Goal: Information Seeking & Learning: Learn about a topic

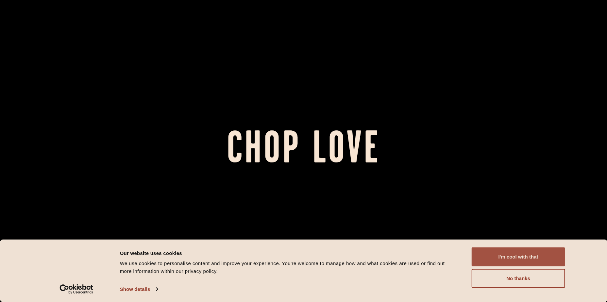
click at [501, 253] on button "I'm cool with that" at bounding box center [519, 257] width 94 height 19
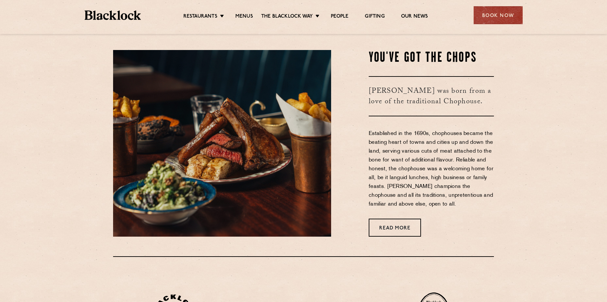
scroll to position [327, 0]
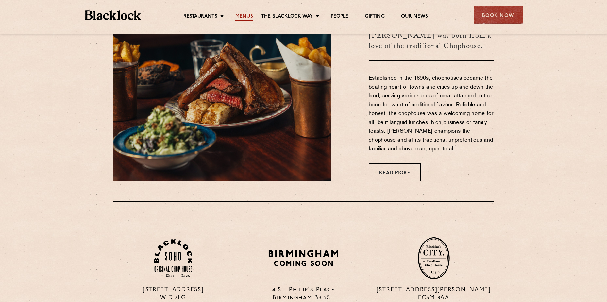
click at [240, 18] on link "Menus" at bounding box center [245, 16] width 18 height 7
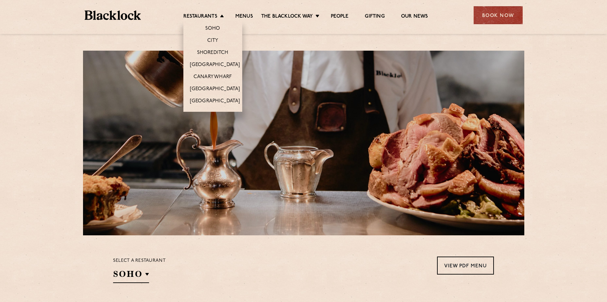
click at [220, 42] on li "City" at bounding box center [213, 40] width 59 height 12
click at [215, 39] on link "City" at bounding box center [212, 41] width 11 height 7
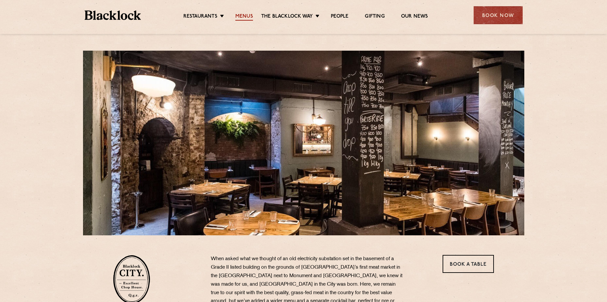
click at [242, 19] on link "Menus" at bounding box center [245, 16] width 18 height 7
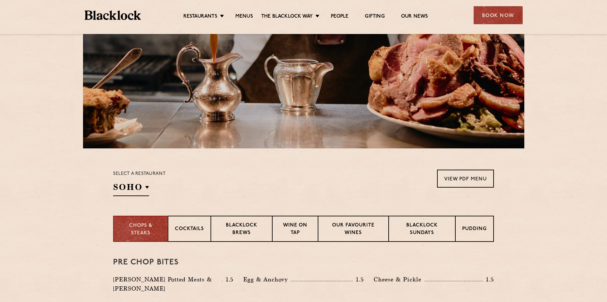
scroll to position [196, 0]
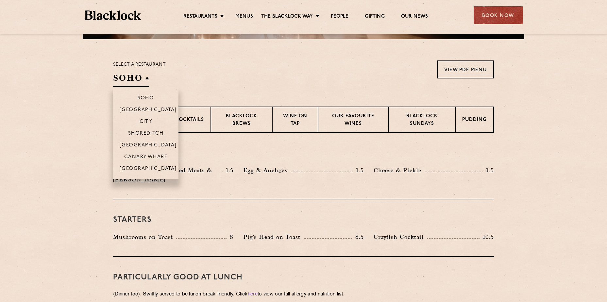
click at [132, 77] on h2 "SOHO" at bounding box center [131, 79] width 36 height 15
click at [149, 123] on p "City" at bounding box center [146, 122] width 13 height 7
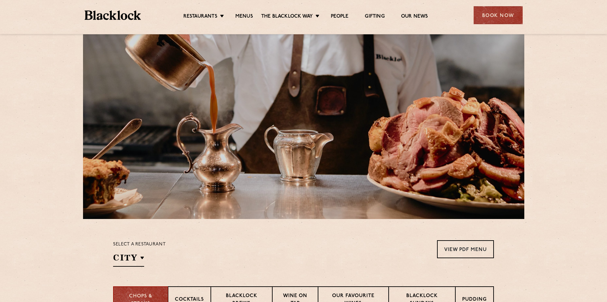
scroll to position [0, 0]
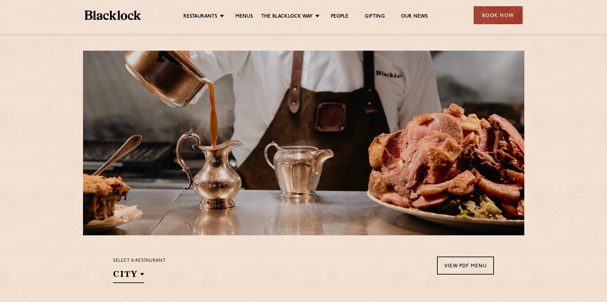
drag, startPoint x: 42, startPoint y: 126, endPoint x: 26, endPoint y: 126, distance: 16.0
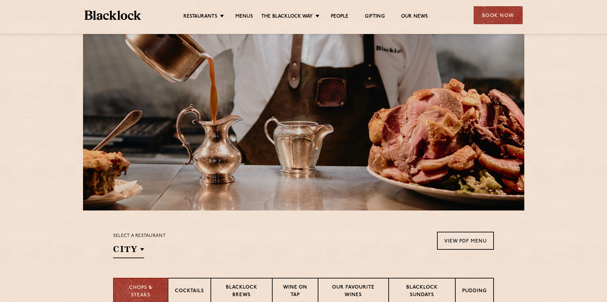
scroll to position [196, 0]
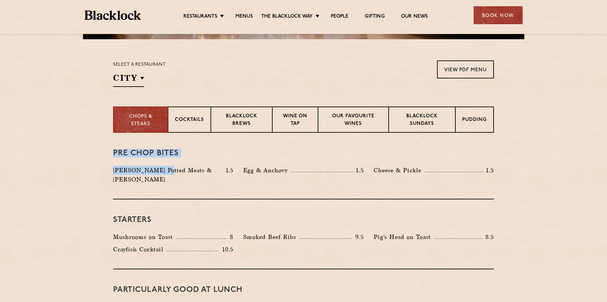
drag, startPoint x: 112, startPoint y: 156, endPoint x: 158, endPoint y: 166, distance: 47.0
drag, startPoint x: 158, startPoint y: 166, endPoint x: 102, endPoint y: 178, distance: 57.0
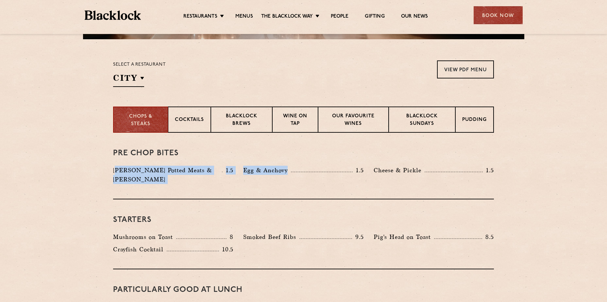
drag, startPoint x: 116, startPoint y: 170, endPoint x: 294, endPoint y: 170, distance: 178.6
click at [294, 170] on div "Blacklock Potted Meats & Kimchi 1.5 Egg & Anchovy 1.5 Cheese & Pickle 1.5" at bounding box center [303, 177] width 391 height 22
drag, startPoint x: 294, startPoint y: 170, endPoint x: 298, endPoint y: 177, distance: 7.4
click at [298, 177] on div "Egg & Anchovy 1.5" at bounding box center [303, 177] width 130 height 22
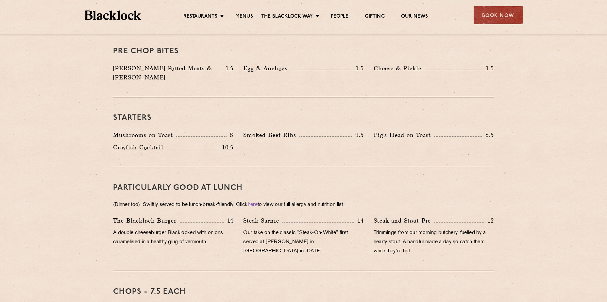
scroll to position [294, 0]
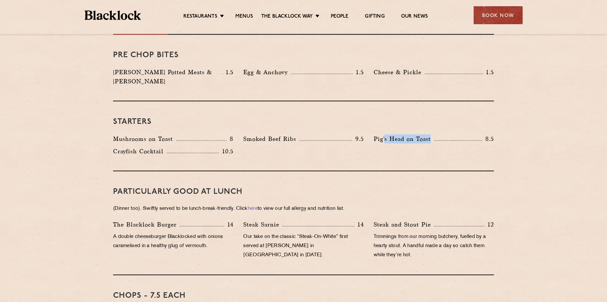
drag, startPoint x: 385, startPoint y: 129, endPoint x: 432, endPoint y: 133, distance: 48.0
click at [432, 134] on p "Pig's Head on Toast" at bounding box center [404, 138] width 61 height 9
drag, startPoint x: 432, startPoint y: 133, endPoint x: 283, endPoint y: 141, distance: 150.0
click at [283, 141] on div "Mushrooms on Toast 8 Smoked Beef Ribs 9.5 Pig's Head on Toast 8.5 Crayfish Cock…" at bounding box center [303, 146] width 391 height 25
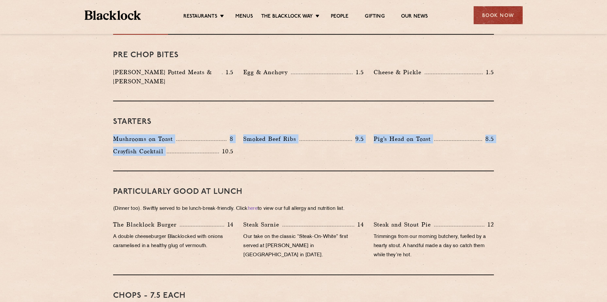
drag, startPoint x: 208, startPoint y: 142, endPoint x: 116, endPoint y: 133, distance: 93.0
click at [116, 134] on div "Mushrooms on Toast 8 Smoked Beef Ribs 9.5 Pig's Head on Toast 8.5 Crayfish Cock…" at bounding box center [303, 146] width 391 height 25
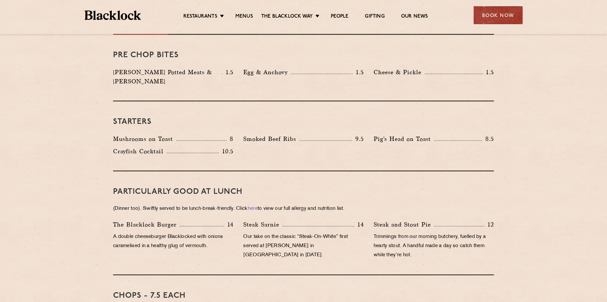
drag, startPoint x: 116, startPoint y: 133, endPoint x: 230, endPoint y: 143, distance: 114.6
click at [230, 147] on p "10.5" at bounding box center [226, 151] width 14 height 9
drag, startPoint x: 257, startPoint y: 144, endPoint x: 120, endPoint y: 128, distance: 138.3
click at [120, 134] on div "Mushrooms on Toast 8 Smoked Beef Ribs 9.5 Pig's Head on Toast 8.5 Crayfish Cock…" at bounding box center [303, 146] width 391 height 25
drag, startPoint x: 120, startPoint y: 128, endPoint x: 287, endPoint y: 154, distance: 169.5
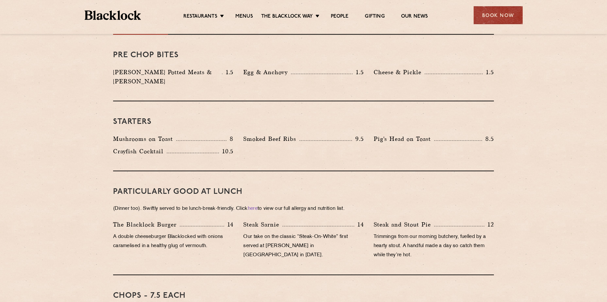
click at [287, 154] on div "Starters Mushrooms on Toast 8 Smoked Beef Ribs 9.5 Pig's Head on Toast 8.5 Cray…" at bounding box center [303, 136] width 381 height 70
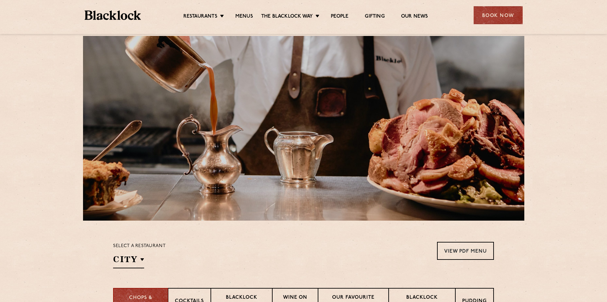
scroll to position [0, 0]
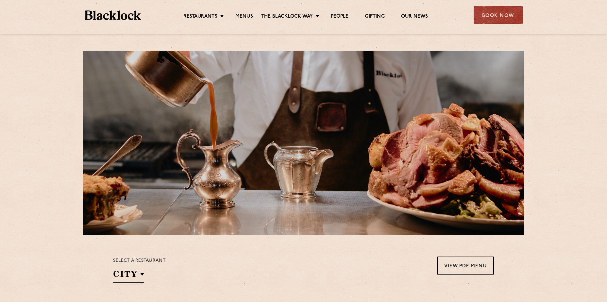
drag, startPoint x: 53, startPoint y: 46, endPoint x: 17, endPoint y: 59, distance: 37.8
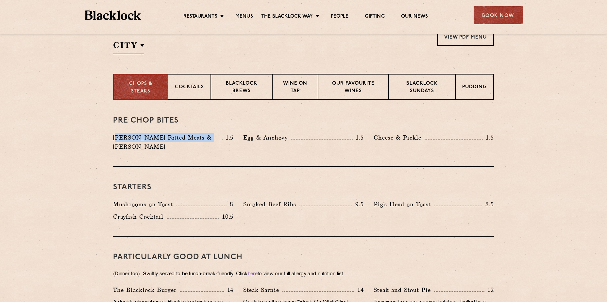
drag, startPoint x: 118, startPoint y: 141, endPoint x: 208, endPoint y: 141, distance: 90.0
click at [208, 141] on p "Blacklock Potted Meats & Kimchi" at bounding box center [167, 142] width 109 height 18
drag, startPoint x: 208, startPoint y: 141, endPoint x: 249, endPoint y: 140, distance: 41.2
click at [250, 143] on div "Egg & Anchovy 1.5" at bounding box center [303, 144] width 130 height 22
drag, startPoint x: 249, startPoint y: 139, endPoint x: 357, endPoint y: 136, distance: 107.6
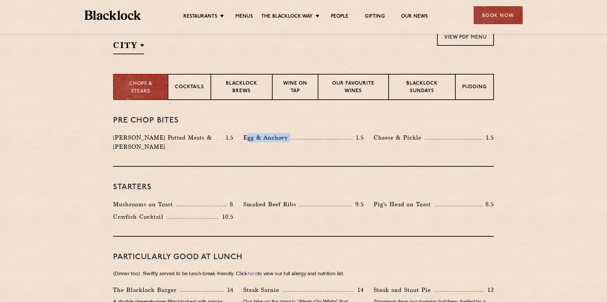
click at [357, 136] on div "Egg & Anchovy 1.5" at bounding box center [303, 137] width 120 height 9
drag, startPoint x: 357, startPoint y: 136, endPoint x: 408, endPoint y: 139, distance: 51.1
click at [408, 139] on p "Cheese & Pickle" at bounding box center [399, 137] width 51 height 9
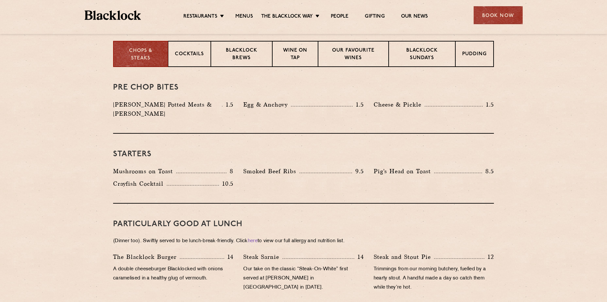
scroll to position [262, 0]
drag, startPoint x: 116, startPoint y: 165, endPoint x: 365, endPoint y: 168, distance: 248.9
click at [365, 168] on div "Mushrooms on Toast 8 Smoked Beef Ribs 9.5 Pig's Head on Toast 8.5 Crayfish Cock…" at bounding box center [303, 179] width 391 height 25
drag, startPoint x: 365, startPoint y: 168, endPoint x: 331, endPoint y: 174, distance: 33.9
click at [352, 179] on div "Mushrooms on Toast 8 Smoked Beef Ribs 9.5 Pig's Head on Toast 8.5 Crayfish Cock…" at bounding box center [303, 179] width 391 height 25
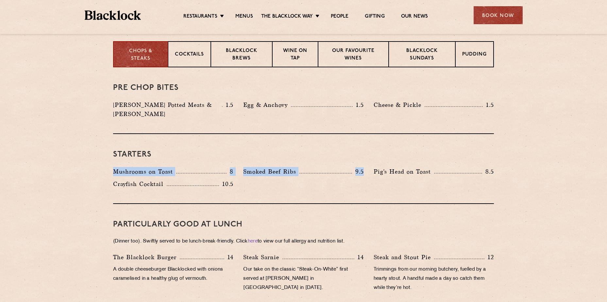
click at [315, 171] on div "Mushrooms on Toast 8 Smoked Beef Ribs 9.5 Pig's Head on Toast 8.5 Crayfish Cock…" at bounding box center [303, 179] width 391 height 25
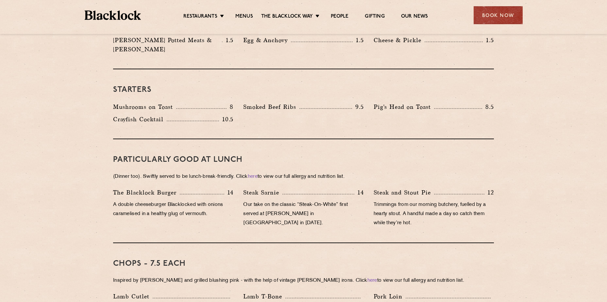
scroll to position [327, 0]
drag, startPoint x: 516, startPoint y: 201, endPoint x: 392, endPoint y: 169, distance: 128.1
drag, startPoint x: 392, startPoint y: 169, endPoint x: 382, endPoint y: 202, distance: 34.2
click at [382, 202] on p "Trimmings from our morning butchery, fuelled by a hearty stout. A handful made …" at bounding box center [434, 213] width 120 height 27
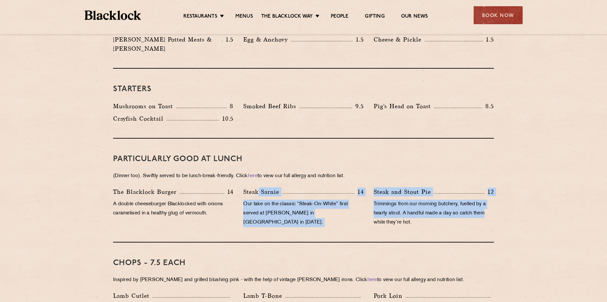
drag, startPoint x: 462, startPoint y: 200, endPoint x: 258, endPoint y: 185, distance: 204.0
click at [258, 187] on div "The Blacklock Burger 14 A double cheeseburger Blacklocked with onions caramelis…" at bounding box center [303, 208] width 391 height 43
drag, startPoint x: 258, startPoint y: 185, endPoint x: 332, endPoint y: 208, distance: 77.6
click at [332, 208] on p "Our take on the classic “Steak-On-White” first served at Louis’ Lunch in New Ha…" at bounding box center [303, 213] width 120 height 27
click at [287, 209] on div "Steak Sarnie 14 Our take on the classic “Steak-On-White” first served at Louis’…" at bounding box center [303, 208] width 130 height 43
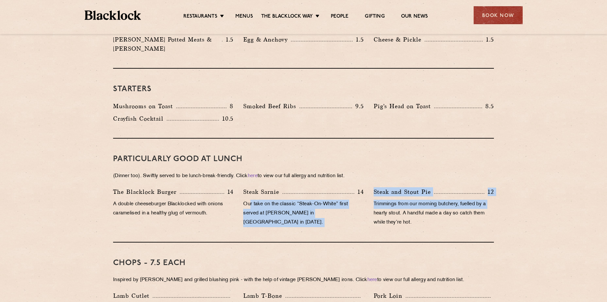
drag, startPoint x: 250, startPoint y: 194, endPoint x: 369, endPoint y: 203, distance: 119.7
click at [369, 203] on div "The Blacklock Burger 14 A double cheeseburger Blacklocked with onions caramelis…" at bounding box center [303, 208] width 391 height 43
drag, startPoint x: 369, startPoint y: 203, endPoint x: 342, endPoint y: 207, distance: 27.5
click at [342, 207] on p "Our take on the classic “Steak-On-White” first served at Louis’ Lunch in New Ha…" at bounding box center [303, 213] width 120 height 27
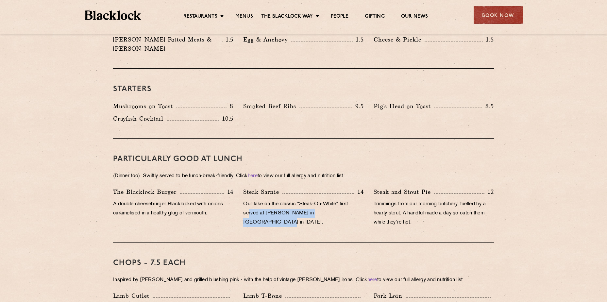
drag, startPoint x: 348, startPoint y: 206, endPoint x: 248, endPoint y: 203, distance: 100.1
click at [248, 203] on p "Our take on the classic “Steak-On-White” first served at Louis’ Lunch in New Ha…" at bounding box center [303, 213] width 120 height 27
drag, startPoint x: 248, startPoint y: 203, endPoint x: 255, endPoint y: 220, distance: 18.5
click at [255, 220] on div "Steak Sarnie 14 Our take on the classic “Steak-On-White” first served at Louis’…" at bounding box center [303, 208] width 130 height 43
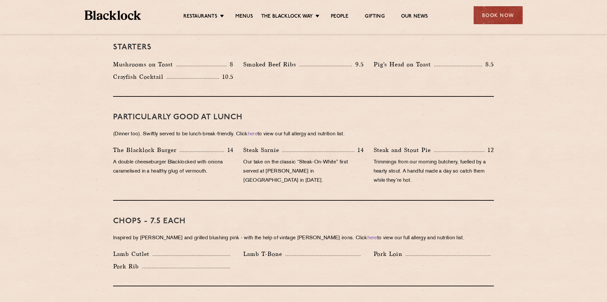
scroll to position [425, 0]
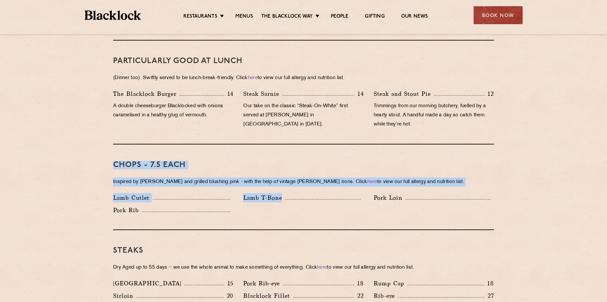
drag, startPoint x: 112, startPoint y: 152, endPoint x: 340, endPoint y: 200, distance: 232.9
drag, startPoint x: 340, startPoint y: 200, endPoint x: 246, endPoint y: 203, distance: 94.2
click at [254, 201] on div "Lamb Cutlet Lamb T-Bone Pork Loin Pork Rib" at bounding box center [303, 205] width 391 height 25
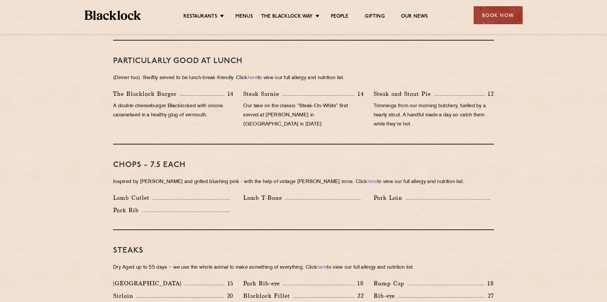
drag, startPoint x: 173, startPoint y: 209, endPoint x: 310, endPoint y: 203, distance: 136.5
click at [213, 203] on div "Chops - 7.5 each Inspired by Joe Beef and grilled blushing pink - with the help…" at bounding box center [303, 188] width 381 height 86
click at [357, 202] on div "Lamb Cutlet Lamb T-Bone Pork Loin Pork Rib" at bounding box center [303, 205] width 391 height 25
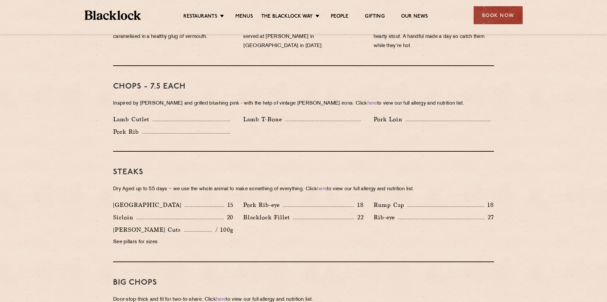
scroll to position [556, 0]
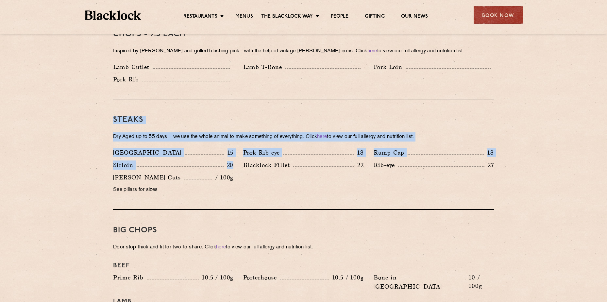
drag, startPoint x: 153, startPoint y: 129, endPoint x: 233, endPoint y: 163, distance: 86.8
click at [233, 163] on div "Pre Chop Bites Blacklock Potted Meats & Kimchi 1.5 Egg & Anchovy 1.5 Cheese & P…" at bounding box center [303, 250] width 397 height 954
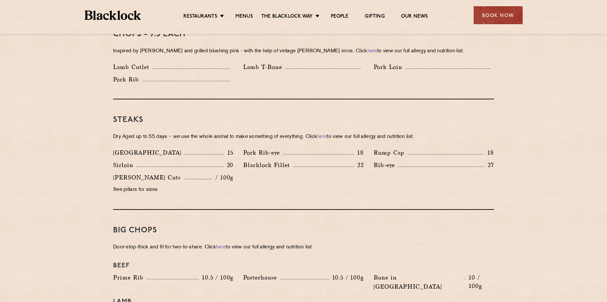
drag, startPoint x: 233, startPoint y: 163, endPoint x: 192, endPoint y: 178, distance: 43.4
click at [192, 185] on p "See pillars for sizes" at bounding box center [173, 189] width 120 height 9
drag, startPoint x: 225, startPoint y: 184, endPoint x: 221, endPoint y: 178, distance: 7.7
click at [211, 185] on p "See pillars for sizes" at bounding box center [173, 189] width 120 height 9
click at [271, 180] on div "Denver 15 Pork Rib-eye 18 Rump Cap 18 Sirloin 20 22 Rib-eye" at bounding box center [303, 173] width 391 height 50
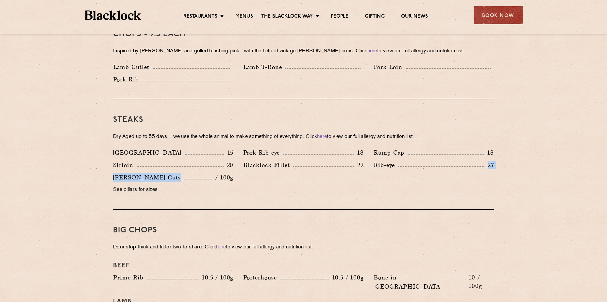
drag, startPoint x: 488, startPoint y: 156, endPoint x: 196, endPoint y: 165, distance: 291.9
click at [196, 165] on div "Denver 15 Pork Rib-eye 18 Rump Cap 18 Sirloin 20 22 Rib-eye" at bounding box center [303, 173] width 391 height 50
drag, startPoint x: 196, startPoint y: 165, endPoint x: 359, endPoint y: 183, distance: 163.6
click at [359, 183] on div "Denver 15 Pork Rib-eye 18 Rump Cap 18 Sirloin 20 22 Rib-eye" at bounding box center [303, 173] width 391 height 50
click at [299, 181] on div "Denver 15 Pork Rib-eye 18 Rump Cap 18 Sirloin 20 22 Rib-eye" at bounding box center [303, 173] width 391 height 50
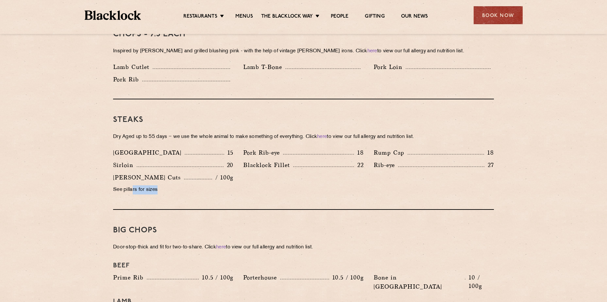
drag, startPoint x: 223, startPoint y: 175, endPoint x: 133, endPoint y: 175, distance: 89.6
click at [133, 175] on div "Butcher's Cuts / 100g See pillars for sizes" at bounding box center [173, 185] width 130 height 25
drag, startPoint x: 133, startPoint y: 175, endPoint x: 198, endPoint y: 179, distance: 64.6
click at [198, 185] on p "See pillars for sizes" at bounding box center [173, 189] width 120 height 9
click at [130, 185] on p "See pillars for sizes" at bounding box center [173, 189] width 120 height 9
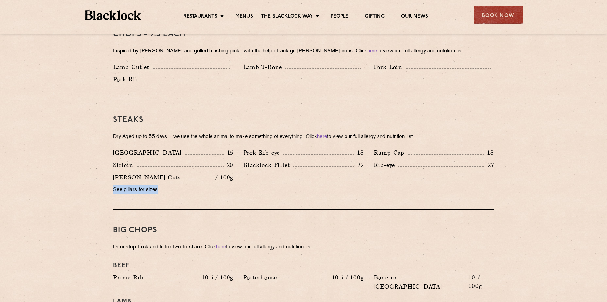
drag, startPoint x: 114, startPoint y: 182, endPoint x: 219, endPoint y: 182, distance: 105.7
click at [219, 185] on p "See pillars for sizes" at bounding box center [173, 189] width 120 height 9
drag, startPoint x: 219, startPoint y: 182, endPoint x: 136, endPoint y: 145, distance: 91.5
click at [136, 148] on p "Denver" at bounding box center [149, 152] width 72 height 9
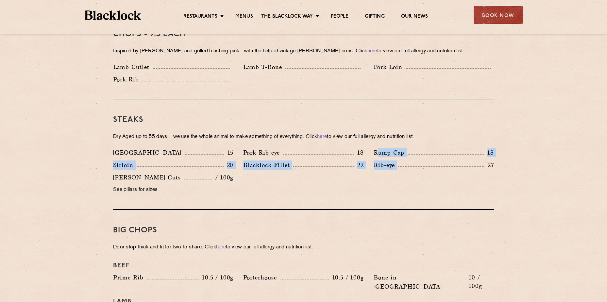
drag, startPoint x: 378, startPoint y: 143, endPoint x: 487, endPoint y: 159, distance: 110.1
click at [487, 159] on div "Denver 15 Pork Rib-eye 18 Rump Cap 18 Sirloin 20 22 Rib-eye" at bounding box center [303, 173] width 391 height 50
drag, startPoint x: 487, startPoint y: 159, endPoint x: 292, endPoint y: 185, distance: 197.1
click at [301, 185] on div "Denver 15 Pork Rib-eye 18 Rump Cap 18 Sirloin 20 22 Rib-eye" at bounding box center [303, 173] width 391 height 50
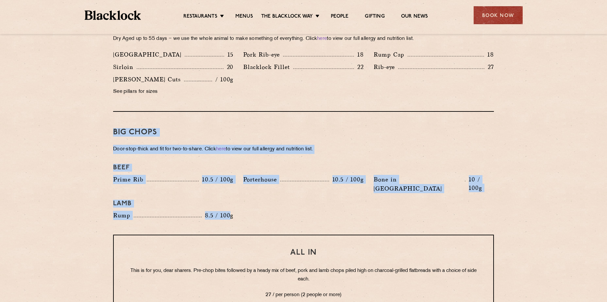
drag, startPoint x: 231, startPoint y: 201, endPoint x: 8, endPoint y: 122, distance: 236.4
click at [8, 122] on section "Pre Chop Bites Blacklock Potted Meats & Kimchi 1.5 Egg & Anchovy 1.5 Cheese & P…" at bounding box center [303, 152] width 607 height 954
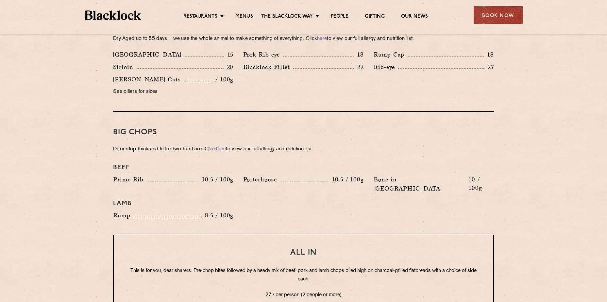
drag, startPoint x: 8, startPoint y: 122, endPoint x: 241, endPoint y: 199, distance: 245.2
click at [237, 211] on div "Rump 8.5 / 100g" at bounding box center [173, 217] width 130 height 12
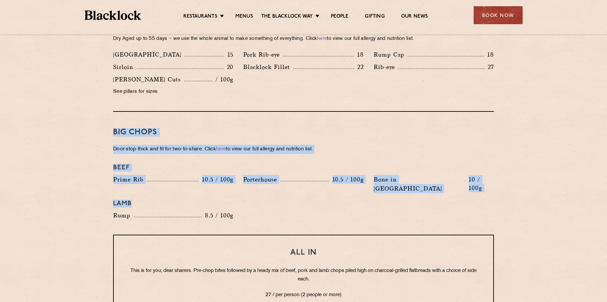
drag, startPoint x: 254, startPoint y: 199, endPoint x: 64, endPoint y: 122, distance: 204.8
click at [64, 122] on section "Pre Chop Bites Blacklock Potted Meats & Kimchi 1.5 Egg & Anchovy 1.5 Cheese & P…" at bounding box center [303, 152] width 607 height 954
drag, startPoint x: 64, startPoint y: 122, endPoint x: 284, endPoint y: 198, distance: 232.5
click at [284, 198] on div "Beef Prime Rib 10.5 / 100g Porterhouse 10.5 / 100g Bone in Sirloin 10 / 100g La…" at bounding box center [303, 192] width 391 height 63
drag, startPoint x: 267, startPoint y: 203, endPoint x: 78, endPoint y: 141, distance: 199.6
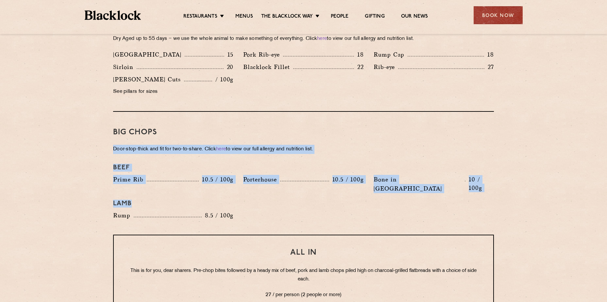
click at [76, 140] on section "Pre Chop Bites Blacklock Potted Meats & Kimchi 1.5 Egg & Anchovy 1.5 Cheese & P…" at bounding box center [303, 152] width 607 height 954
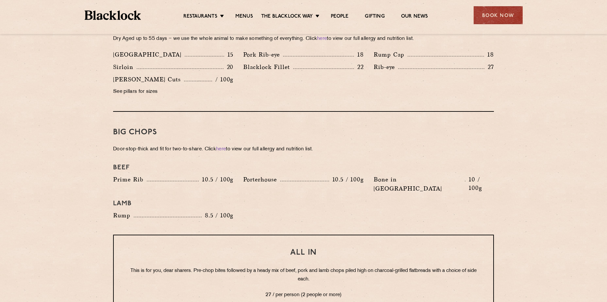
drag, startPoint x: 78, startPoint y: 141, endPoint x: 277, endPoint y: 221, distance: 215.2
click at [277, 235] on div "All In This is for you, dear sharers. Pre-chop bites followed by a heady mix of…" at bounding box center [303, 274] width 381 height 79
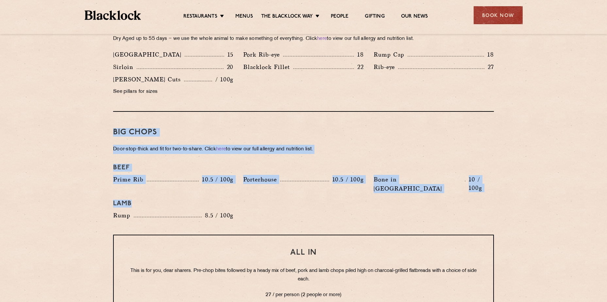
drag, startPoint x: 273, startPoint y: 205, endPoint x: 34, endPoint y: 123, distance: 253.0
click at [34, 123] on section "Pre Chop Bites Blacklock Potted Meats & Kimchi 1.5 Egg & Anchovy 1.5 Cheese & P…" at bounding box center [303, 152] width 607 height 954
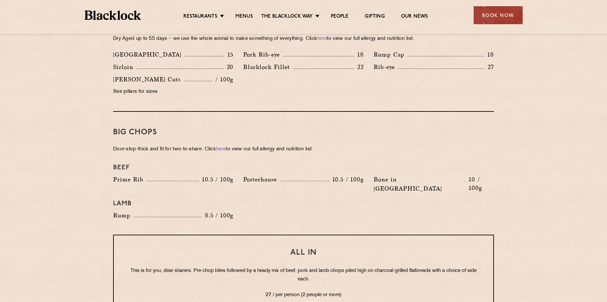
click at [248, 208] on div "Big Chops Door-stop-thick and fit for two-to-share. Click here to view our full…" at bounding box center [303, 173] width 381 height 123
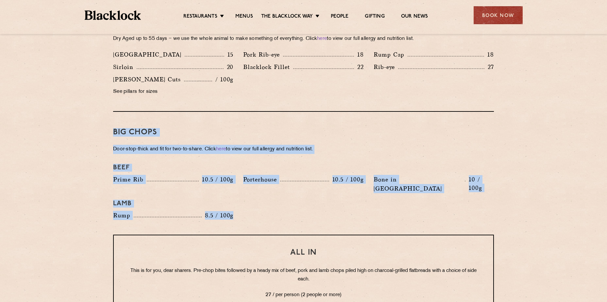
drag, startPoint x: 240, startPoint y: 205, endPoint x: 94, endPoint y: 124, distance: 167.1
click at [94, 124] on section "Pre Chop Bites Blacklock Potted Meats & Kimchi 1.5 Egg & Anchovy 1.5 Cheese & P…" at bounding box center [303, 152] width 607 height 954
drag
click at [108, 167] on div "Pre Chop Bites Blacklock Potted Meats & Kimchi 1.5 Egg & Anchovy 1.5 Cheese & P…" at bounding box center [303, 152] width 397 height 954
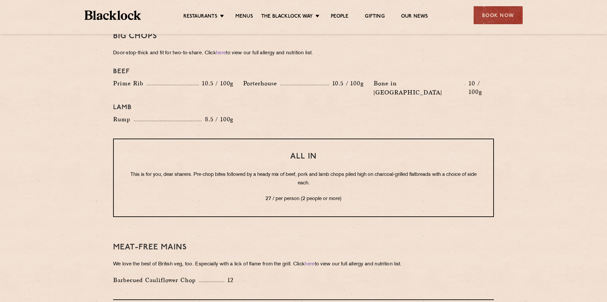
scroll to position [752, 0]
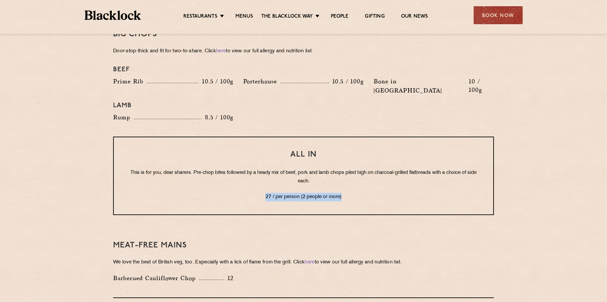
click at [201, 167] on div "All In This is for you, dear sharers. Pre-chop bites followed by a heady mix of…" at bounding box center [303, 176] width 381 height 79
click at [165, 169] on p "This is for you, dear sharers. Pre-chop bites followed by a heady mix of beef, …" at bounding box center [304, 177] width 354 height 17
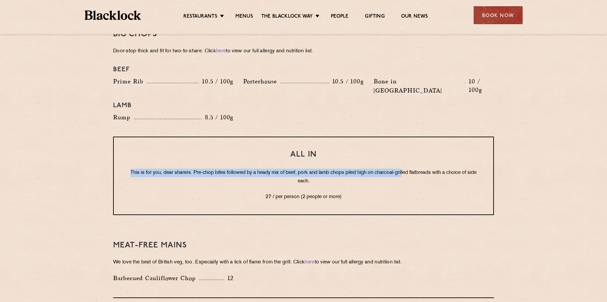
click at [415, 169] on p "This is for you, dear sharers. Pre-chop bites followed by a heady mix of beef, …" at bounding box center [304, 177] width 354 height 17
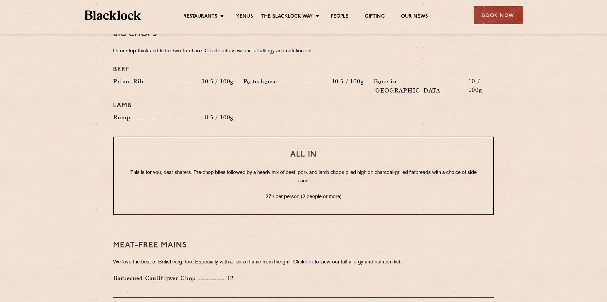
click at [442, 169] on p "This is for you, dear sharers. Pre-chop bites followed by a heady mix of beef, …" at bounding box center [304, 177] width 354 height 17
click at [438, 154] on div "All In This is for you, dear sharers. Pre-chop bites followed by a heady mix of…" at bounding box center [303, 176] width 381 height 79
click at [410, 169] on p "This is for you, dear sharers. Pre-chop bites followed by a heady mix of beef, …" at bounding box center [304, 177] width 354 height 17
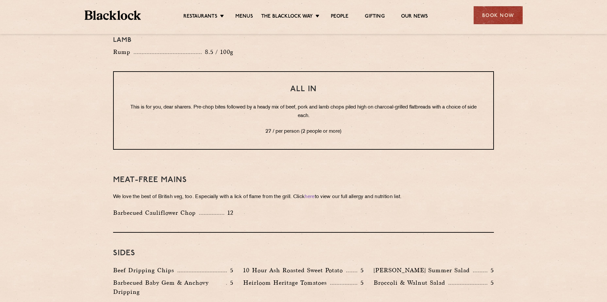
scroll to position [949, 0]
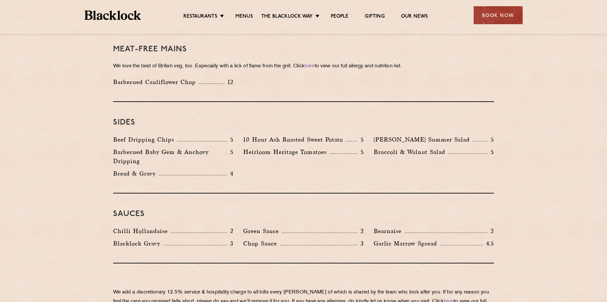
click at [254, 157] on div "Beef Dripping Chips 5 10 Hour Ash Roasted Sweet Potato 5 Roy's Summer Salad 5 B…" at bounding box center [303, 158] width 391 height 46
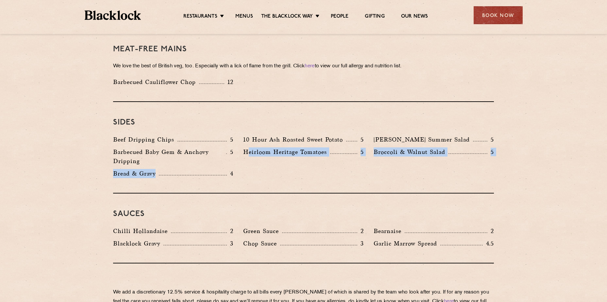
click at [252, 157] on div "Beef Dripping Chips 5 10 Hour Ash Roasted Sweet Potato 5 Roy's Summer Salad 5 B…" at bounding box center [303, 158] width 391 height 46
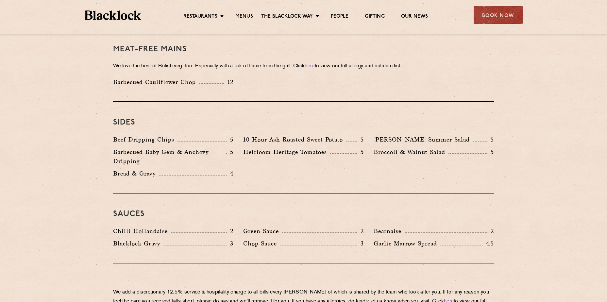
click at [316, 160] on div "Beef Dripping Chips 5 10 Hour Ash Roasted Sweet Potato 5 Roy's Summer Salad 5 B…" at bounding box center [303, 158] width 391 height 46
click at [333, 135] on p "10 Hour Ash Roasted Sweet Potato" at bounding box center [294, 139] width 103 height 9
click at [343, 148] on div "Heirloom Heritage Tomatoes 5" at bounding box center [303, 159] width 130 height 22
click at [331, 148] on div "Heirloom Heritage Tomatoes 5" at bounding box center [303, 152] width 120 height 9
click at [386, 148] on div "Broccoli & Walnut Salad 5" at bounding box center [434, 159] width 130 height 22
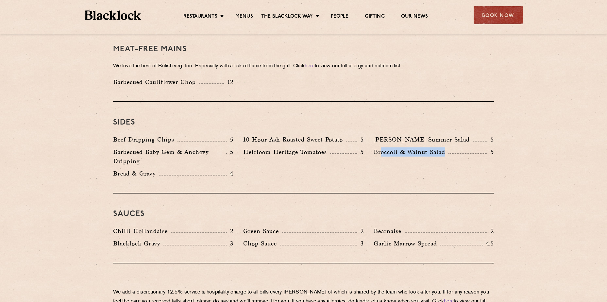
click at [462, 148] on div "Broccoli & Walnut Salad 5" at bounding box center [434, 152] width 120 height 9
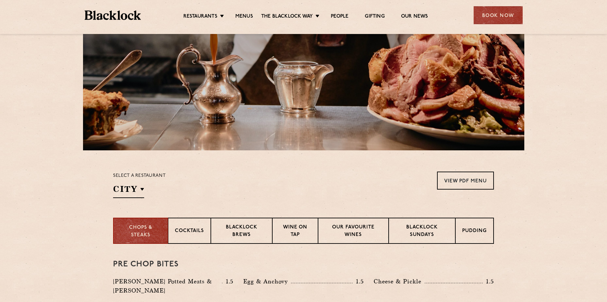
scroll to position [98, 0]
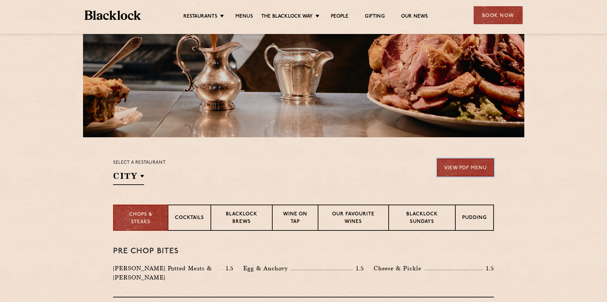
click at [473, 169] on link "View PDF Menu" at bounding box center [465, 168] width 57 height 18
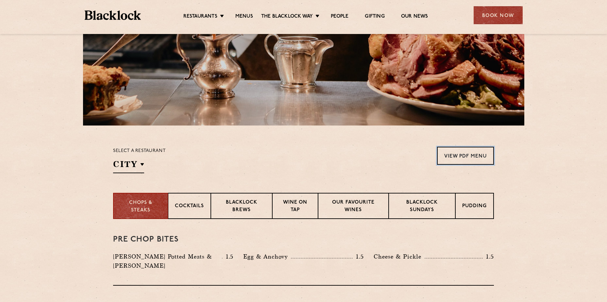
scroll to position [164, 0]
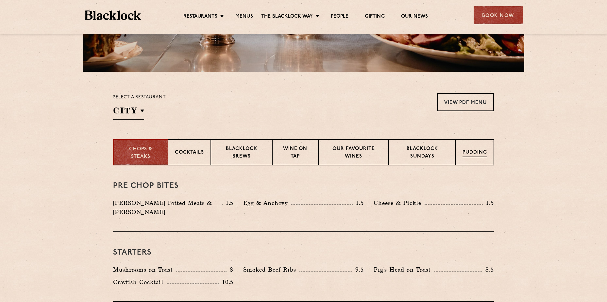
click at [464, 157] on p "Pudding" at bounding box center [475, 153] width 25 height 8
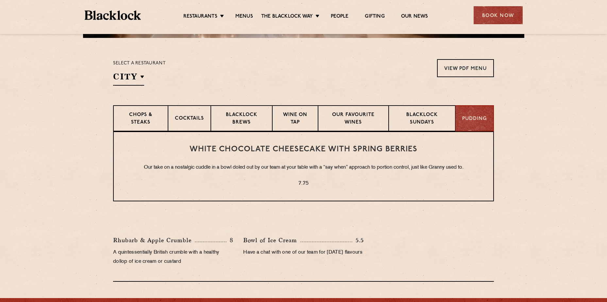
scroll to position [229, 0]
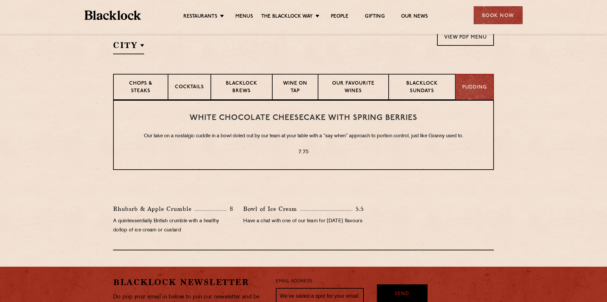
click at [408, 122] on h3 "White Chocolate Cheesecake with Spring Berries" at bounding box center [304, 118] width 354 height 9
drag, startPoint x: 408, startPoint y: 122, endPoint x: 331, endPoint y: 122, distance: 76.9
click at [327, 121] on h3 "White Chocolate Cheesecake with Spring Berries" at bounding box center [304, 118] width 354 height 9
drag, startPoint x: 331, startPoint y: 122, endPoint x: 364, endPoint y: 163, distance: 52.6
click at [364, 163] on div "White Chocolate Cheesecake with Spring Berries Our take on a nostalgic cuddle i…" at bounding box center [303, 135] width 381 height 70
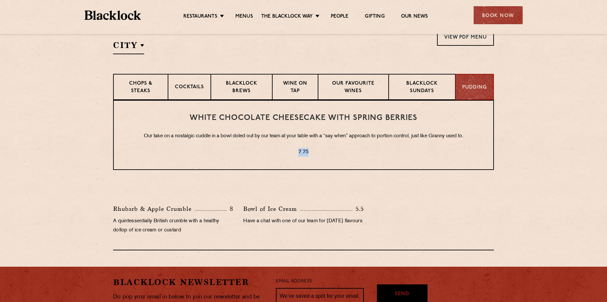
drag, startPoint x: 341, startPoint y: 156, endPoint x: 338, endPoint y: 170, distance: 14.3
click at [327, 150] on p "7.75" at bounding box center [304, 152] width 354 height 9
click at [294, 199] on div "Rhubarb & Apple Crumble 8 A quintessentially British crumble with a healthy dol…" at bounding box center [303, 215] width 381 height 71
drag, startPoint x: 396, startPoint y: 222, endPoint x: 344, endPoint y: 210, distance: 52.7
click at [341, 209] on div "Rhubarb & Apple Crumble 8 A quintessentially British crumble with a healthy dol…" at bounding box center [303, 221] width 391 height 34
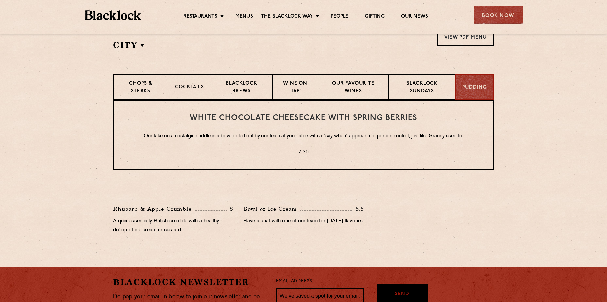
drag, startPoint x: 344, startPoint y: 210, endPoint x: 286, endPoint y: 235, distance: 63.7
click at [286, 226] on p "Have a chat with one of our team for today’s flavours" at bounding box center [303, 221] width 120 height 9
drag, startPoint x: 97, startPoint y: 207, endPoint x: 309, endPoint y: 235, distance: 214.5
click at [309, 235] on section "White Chocolate Cheesecake with Spring Berries Our take on a nostalgic cuddle i…" at bounding box center [303, 175] width 607 height 150
drag, startPoint x: 309, startPoint y: 235, endPoint x: 416, endPoint y: 226, distance: 107.0
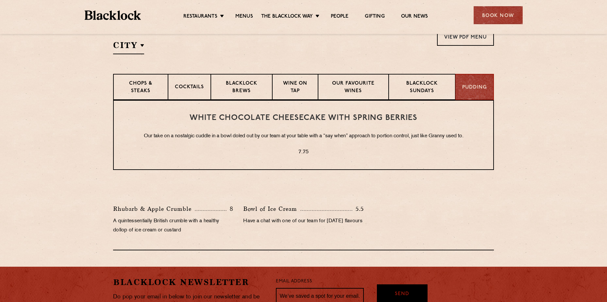
click at [417, 227] on div "Rhubarb & Apple Crumble 8 A quintessentially British crumble with a healthy dol…" at bounding box center [303, 221] width 391 height 34
click at [403, 87] on p "Blacklock Sundays" at bounding box center [422, 87] width 53 height 15
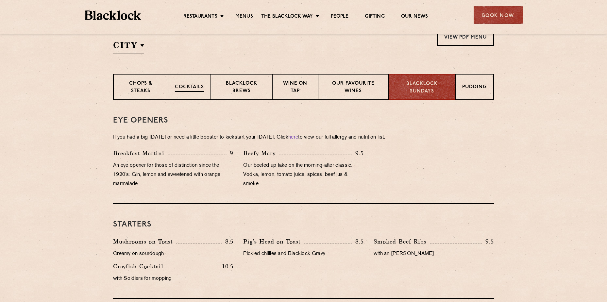
click at [192, 84] on p "Cocktails" at bounding box center [189, 88] width 29 height 8
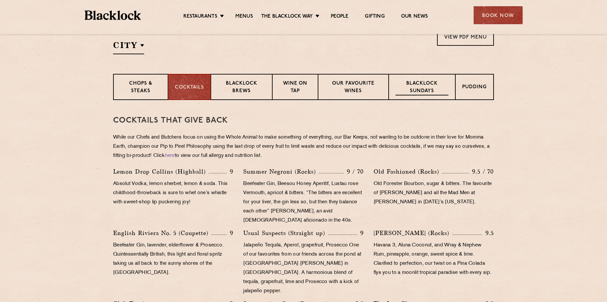
click at [400, 79] on div "Blacklock Sundays" at bounding box center [422, 87] width 67 height 26
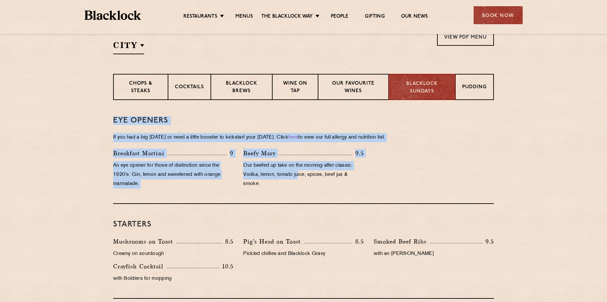
drag, startPoint x: 114, startPoint y: 122, endPoint x: 298, endPoint y: 171, distance: 190.9
click at [298, 171] on div "Eye openers If you had a big Saturday or need a little booster to kickstart you…" at bounding box center [303, 152] width 381 height 104
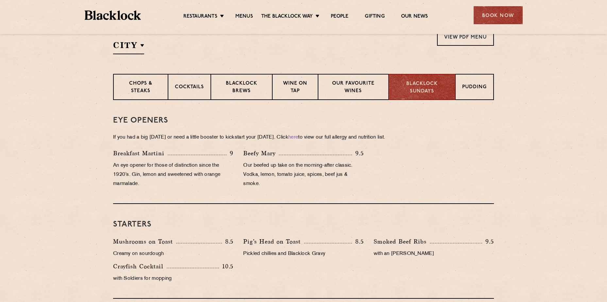
drag, startPoint x: 298, startPoint y: 171, endPoint x: 367, endPoint y: 179, distance: 69.1
click at [367, 179] on div "Beefy Mary 9.5 Our beefed up take on the morning-after classic. Vodka, lemon, t…" at bounding box center [303, 170] width 130 height 43
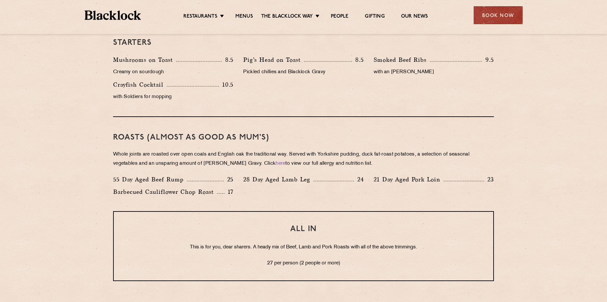
scroll to position [425, 0]
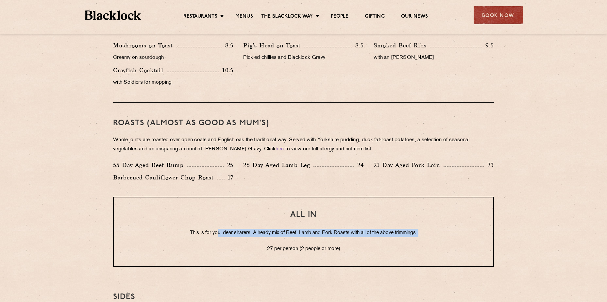
drag, startPoint x: 192, startPoint y: 239, endPoint x: 215, endPoint y: 236, distance: 22.8
click at [215, 236] on div "ALL IN This is for you, dear sharers. A heady mix of Beef, Lamb and Pork Roasts…" at bounding box center [303, 232] width 381 height 70
click at [393, 236] on p "This is for you, dear sharers. A heady mix of Beef, Lamb and Pork Roasts with a…" at bounding box center [304, 233] width 354 height 9
drag, startPoint x: 360, startPoint y: 252, endPoint x: 410, endPoint y: 245, distance: 50.6
click at [400, 240] on div "ALL IN This is for you, dear sharers. A heady mix of Beef, Lamb and Pork Roasts…" at bounding box center [303, 232] width 381 height 70
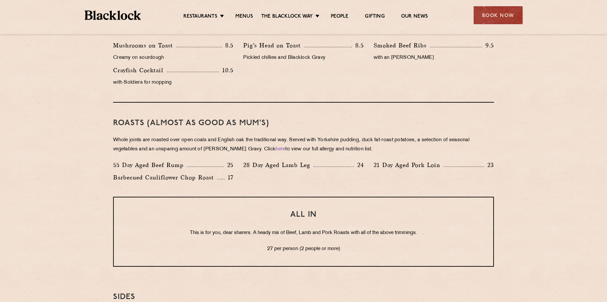
click at [418, 246] on p "27 per person (2 people or more)" at bounding box center [304, 249] width 354 height 9
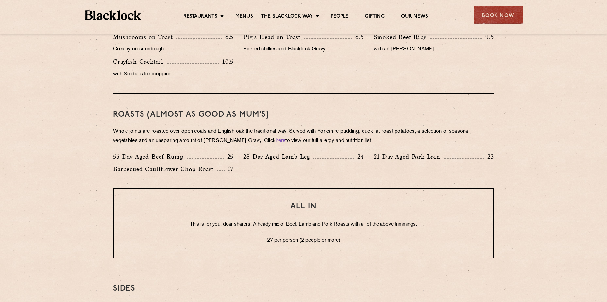
scroll to position [458, 0]
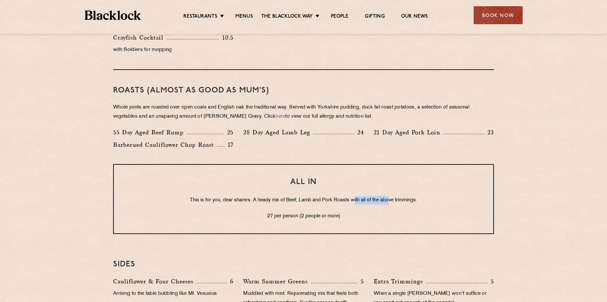
drag, startPoint x: 354, startPoint y: 201, endPoint x: 390, endPoint y: 201, distance: 36.0
click at [390, 201] on p "This is for you, dear sharers. A heady mix of Beef, Lamb and Pork Roasts with a…" at bounding box center [304, 200] width 354 height 9
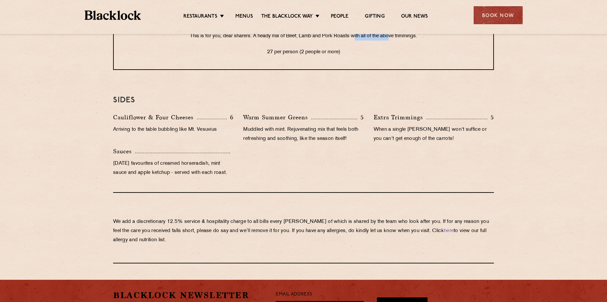
scroll to position [523, 0]
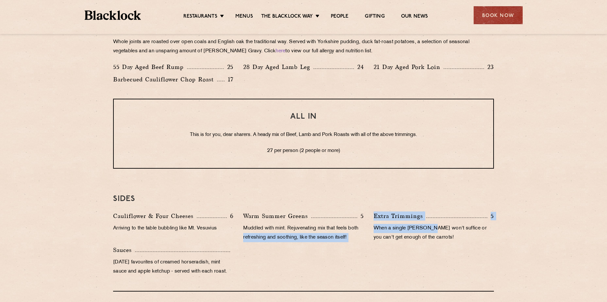
drag, startPoint x: 429, startPoint y: 228, endPoint x: 411, endPoint y: 230, distance: 18.4
click at [411, 230] on p "When a single yorkie won't suffice or you can't get enough of the carrots!" at bounding box center [434, 233] width 120 height 18
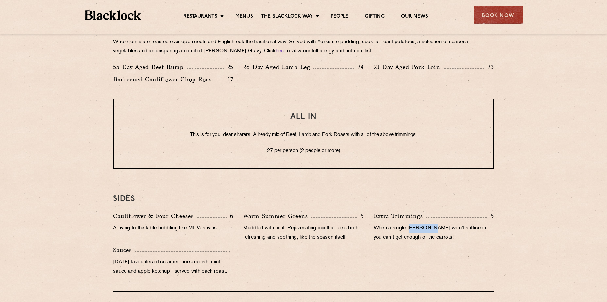
drag, startPoint x: 411, startPoint y: 230, endPoint x: 484, endPoint y: 250, distance: 75.7
click at [484, 250] on div "Cauliflower & Four Cheeses 6 Arriving to the table bubbling like Mt. Vesuvius W…" at bounding box center [303, 246] width 391 height 68
drag, startPoint x: 466, startPoint y: 237, endPoint x: 426, endPoint y: 240, distance: 40.0
click at [426, 240] on p "When a single yorkie won't suffice or you can't get enough of the carrots!" at bounding box center [434, 233] width 120 height 18
click at [437, 242] on p "When a single yorkie won't suffice or you can't get enough of the carrots!" at bounding box center [434, 233] width 120 height 18
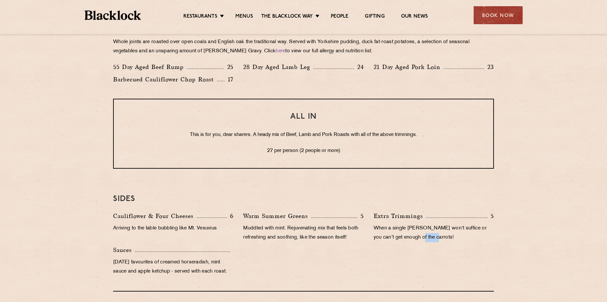
drag, startPoint x: 432, startPoint y: 240, endPoint x: 413, endPoint y: 242, distance: 19.7
click at [411, 241] on p "When a single yorkie won't suffice or you can't get enough of the carrots!" at bounding box center [434, 233] width 120 height 18
drag, startPoint x: 413, startPoint y: 242, endPoint x: 424, endPoint y: 245, distance: 11.8
click at [424, 245] on div "Extra Trimmings 5 When a single yorkie won't suffice or you can't get enough of…" at bounding box center [434, 229] width 130 height 34
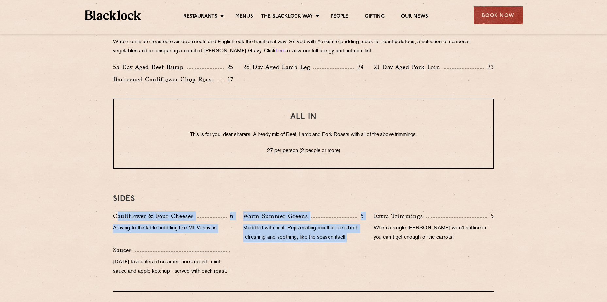
drag, startPoint x: 119, startPoint y: 217, endPoint x: 362, endPoint y: 242, distance: 245.0
click at [362, 242] on div "Cauliflower & Four Cheeses 6 Arriving to the table bubbling like Mt. Vesuvius W…" at bounding box center [303, 246] width 391 height 68
drag, startPoint x: 362, startPoint y: 242, endPoint x: 250, endPoint y: 245, distance: 112.2
click at [312, 254] on div "Cauliflower & Four Cheeses 6 Arriving to the table bubbling like Mt. Vesuvius W…" at bounding box center [303, 246] width 391 height 68
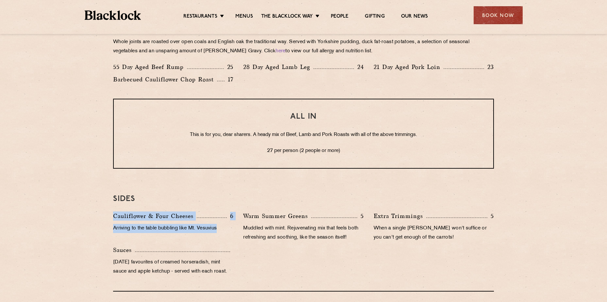
drag, startPoint x: 114, startPoint y: 214, endPoint x: 232, endPoint y: 239, distance: 121.1
click at [232, 239] on div "Cauliflower & Four Cheeses 6 Arriving to the table bubbling like Mt. Vesuvius" at bounding box center [173, 229] width 130 height 34
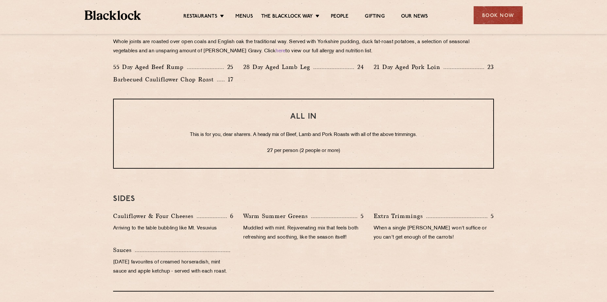
drag, startPoint x: 232, startPoint y: 239, endPoint x: 277, endPoint y: 260, distance: 49.8
click at [277, 260] on div "Cauliflower & Four Cheeses 6 Arriving to the table bubbling like Mt. Vesuvius W…" at bounding box center [303, 246] width 391 height 68
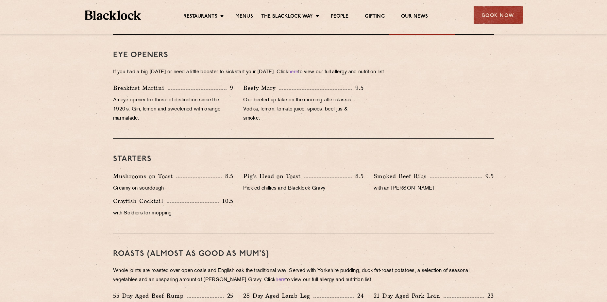
scroll to position [262, 0]
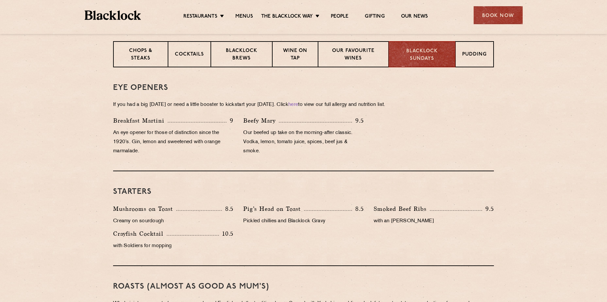
drag, startPoint x: 430, startPoint y: 147, endPoint x: 425, endPoint y: 162, distance: 15.3
click at [361, 156] on div "Breakfast Martini 9 An eye opener for those of distinction since the 1920’s. Gi…" at bounding box center [303, 137] width 391 height 43
click at [431, 164] on div "Eye openers If you had a big Saturday or need a little booster to kickstart you…" at bounding box center [303, 119] width 381 height 104
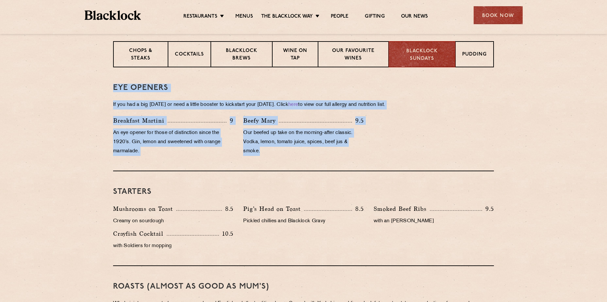
drag, startPoint x: 373, startPoint y: 154, endPoint x: 0, endPoint y: 72, distance: 381.5
click at [0, 72] on html "Restaurants The Blacklock Way Menus News Gifting Our People Restaurants Soho Ci…" at bounding box center [303, 261] width 607 height 1046
drag, startPoint x: 0, startPoint y: 72, endPoint x: 326, endPoint y: 157, distance: 336.9
click at [326, 157] on div "Beefy Mary 9.5 Our beefed up take on the morning-after classic. Vodka, lemon, t…" at bounding box center [303, 137] width 130 height 43
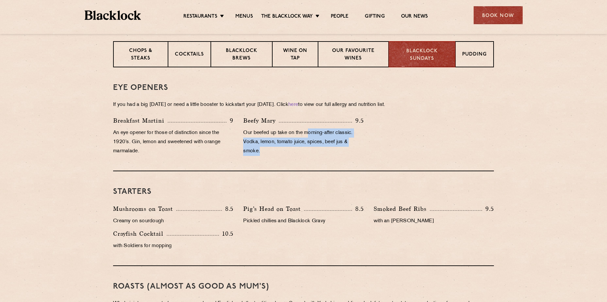
drag, startPoint x: 341, startPoint y: 161, endPoint x: 366, endPoint y: 133, distance: 37.5
click at [355, 132] on div "Eye openers If you had a big Saturday or need a little booster to kickstart you…" at bounding box center [303, 119] width 381 height 104
drag, startPoint x: 366, startPoint y: 133, endPoint x: 358, endPoint y: 154, distance: 22.6
click at [382, 152] on div "Breakfast Martini 9 An eye opener for those of distinction since the 1920’s. Gi…" at bounding box center [303, 137] width 391 height 43
drag, startPoint x: 332, startPoint y: 160, endPoint x: 359, endPoint y: 145, distance: 31.3
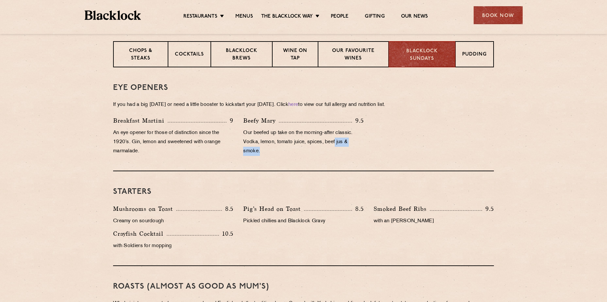
click at [359, 145] on div "Eye openers If you had a big Saturday or need a little booster to kickstart you…" at bounding box center [303, 119] width 381 height 104
drag, startPoint x: 359, startPoint y: 145, endPoint x: 317, endPoint y: 156, distance: 44.1
click at [317, 156] on div "Beefy Mary 9.5 Our beefed up take on the morning-after classic. Vodka, lemon, t…" at bounding box center [303, 137] width 130 height 43
drag, startPoint x: 306, startPoint y: 153, endPoint x: 323, endPoint y: 148, distance: 18.0
click at [323, 148] on p "Our beefed up take on the morning-after classic. Vodka, lemon, tomato juice, sp…" at bounding box center [303, 142] width 120 height 27
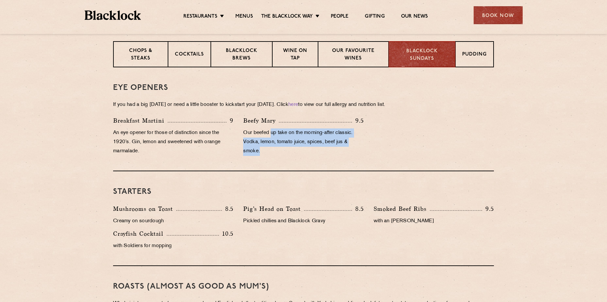
drag, startPoint x: 323, startPoint y: 154, endPoint x: 282, endPoint y: 138, distance: 43.7
click at [282, 138] on p "Our beefed up take on the morning-after classic. Vodka, lemon, tomato juice, sp…" at bounding box center [303, 142] width 120 height 27
click at [305, 150] on p "Our beefed up take on the morning-after classic. Vodka, lemon, tomato juice, sp…" at bounding box center [303, 142] width 120 height 27
click at [317, 160] on div "Eye openers If you had a big Saturday or need a little booster to kickstart you…" at bounding box center [303, 119] width 381 height 104
click at [285, 166] on div "Eye openers If you had a big Saturday or need a little booster to kickstart you…" at bounding box center [303, 119] width 381 height 104
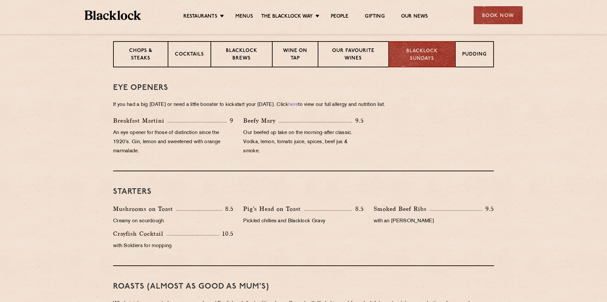
click at [284, 156] on div "Beefy Mary 9.5 Our beefed up take on the morning-after classic. Vodka, lemon, t…" at bounding box center [303, 137] width 130 height 43
click at [295, 151] on div "Beefy Mary 9.5 Our beefed up take on the morning-after classic. Vodka, lemon, t…" at bounding box center [303, 137] width 130 height 43
click at [295, 157] on div "Beefy Mary 9.5 Our beefed up take on the morning-after classic. Vodka, lemon, t…" at bounding box center [303, 137] width 130 height 43
click at [283, 156] on div "Beefy Mary 9.5 Our beefed up take on the morning-after classic. Vodka, lemon, t…" at bounding box center [303, 137] width 130 height 43
click at [283, 157] on div "Beefy Mary 9.5 Our beefed up take on the morning-after classic. Vodka, lemon, t…" at bounding box center [303, 137] width 130 height 43
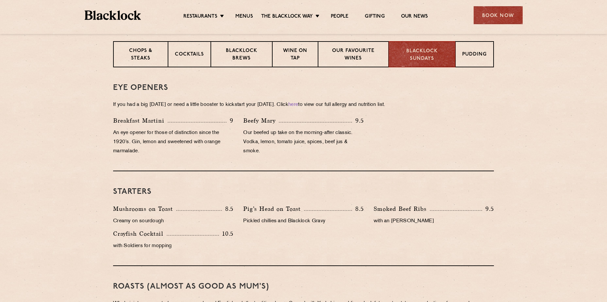
click at [273, 156] on p "Our beefed up take on the morning-after classic. Vodka, lemon, tomato juice, sp…" at bounding box center [303, 142] width 120 height 27
click at [281, 155] on p "Our beefed up take on the morning-after classic. Vodka, lemon, tomato juice, sp…" at bounding box center [303, 142] width 120 height 27
click at [284, 160] on div "Eye openers If you had a big Saturday or need a little booster to kickstart you…" at bounding box center [303, 119] width 381 height 104
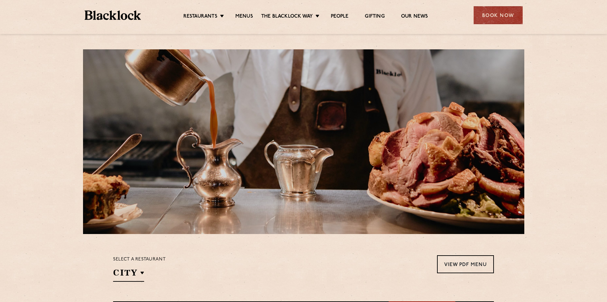
scroll to position [0, 0]
